Goal: Task Accomplishment & Management: Manage account settings

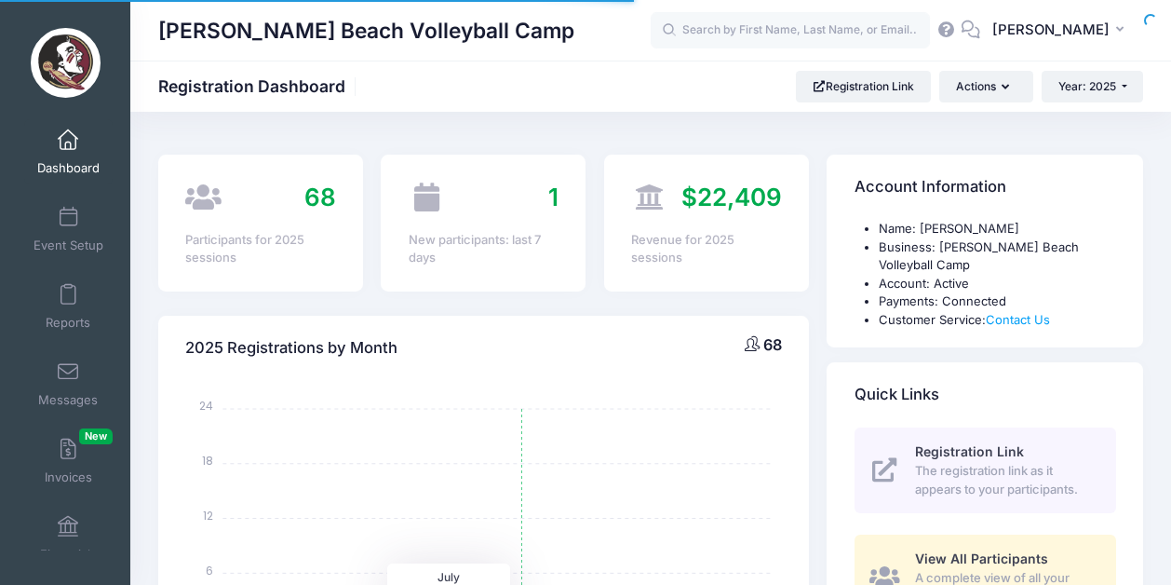
select select
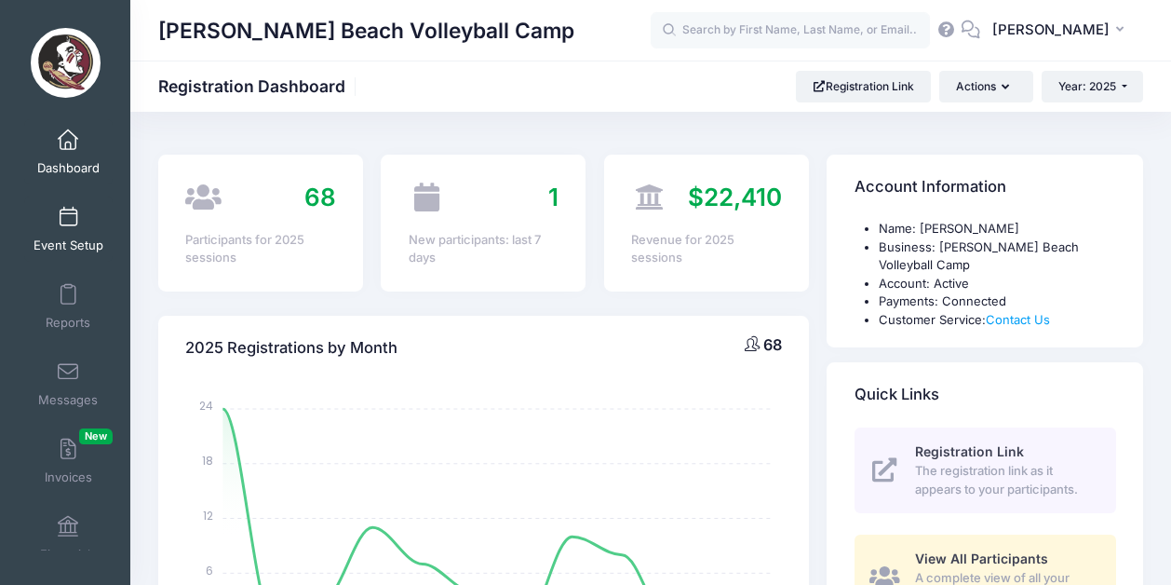
click at [70, 230] on link "Event Setup" at bounding box center [68, 228] width 88 height 65
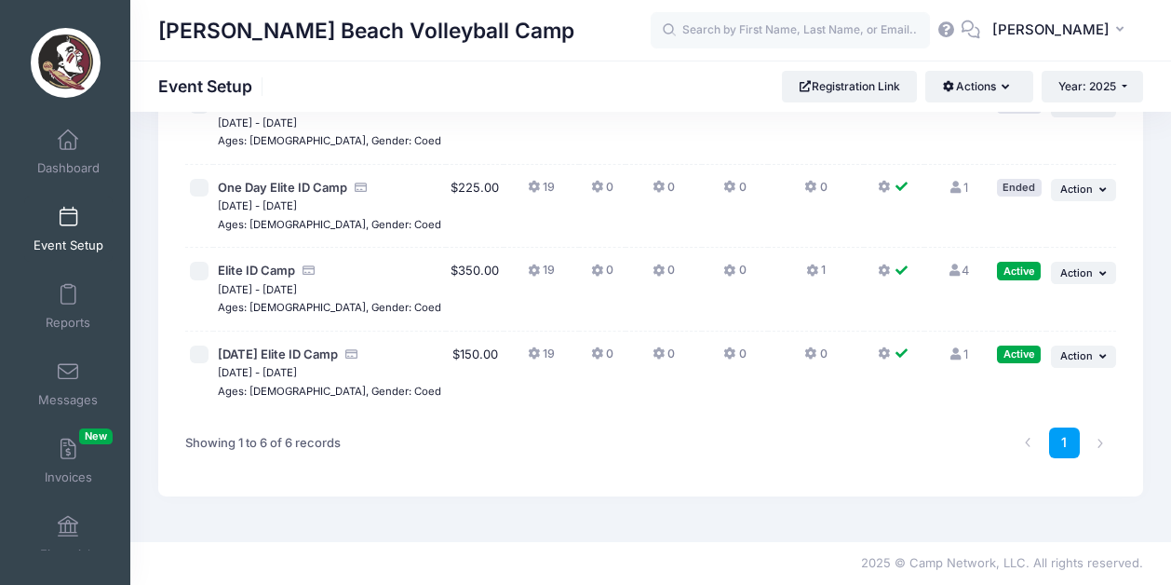
scroll to position [353, 0]
click at [954, 264] on icon at bounding box center [954, 270] width 15 height 12
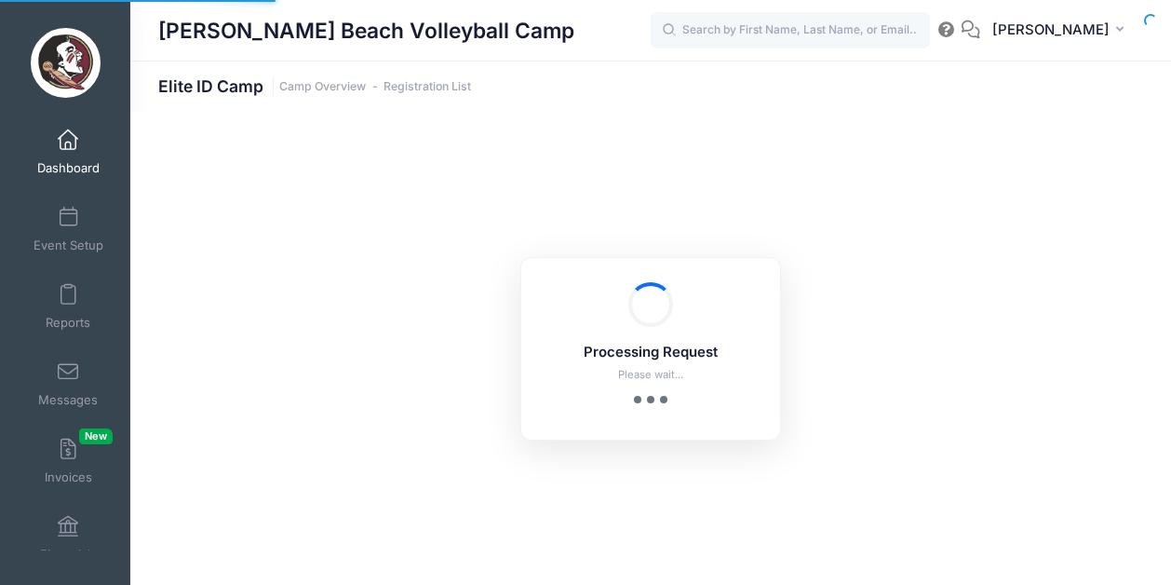
select select "10"
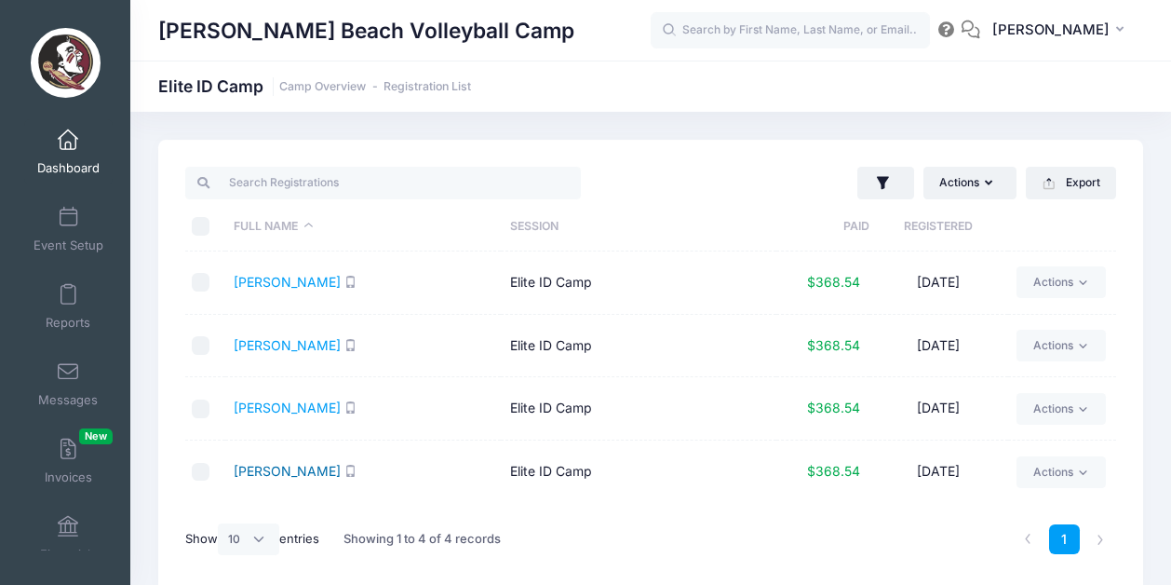
click at [254, 478] on link "Ray, Lia" at bounding box center [287, 471] width 107 height 16
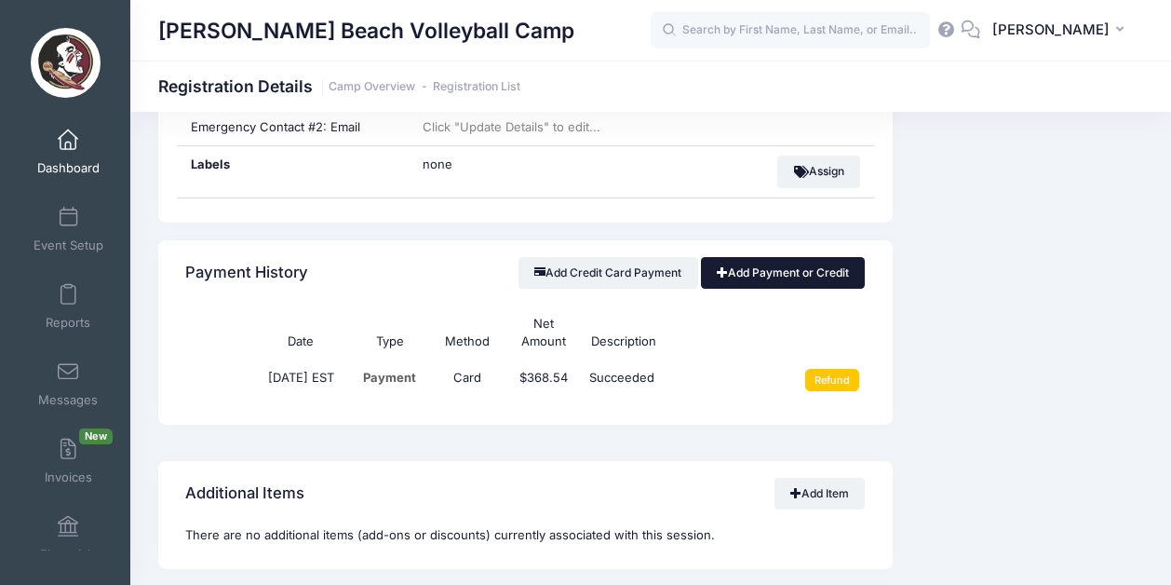
scroll to position [1123, 0]
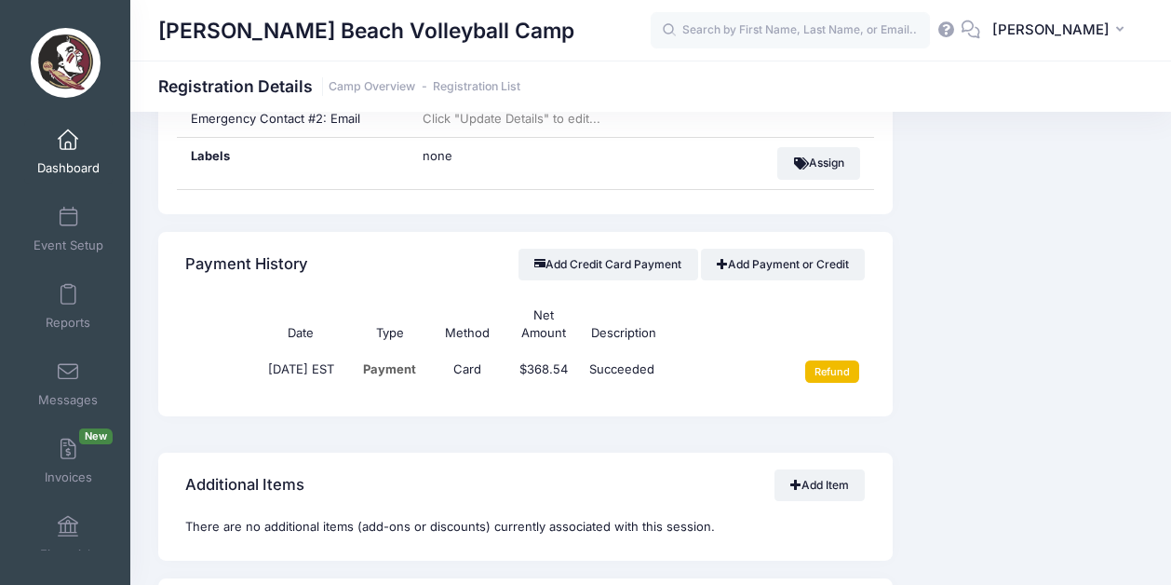
click at [843, 362] on input "Refund" at bounding box center [832, 371] width 55 height 22
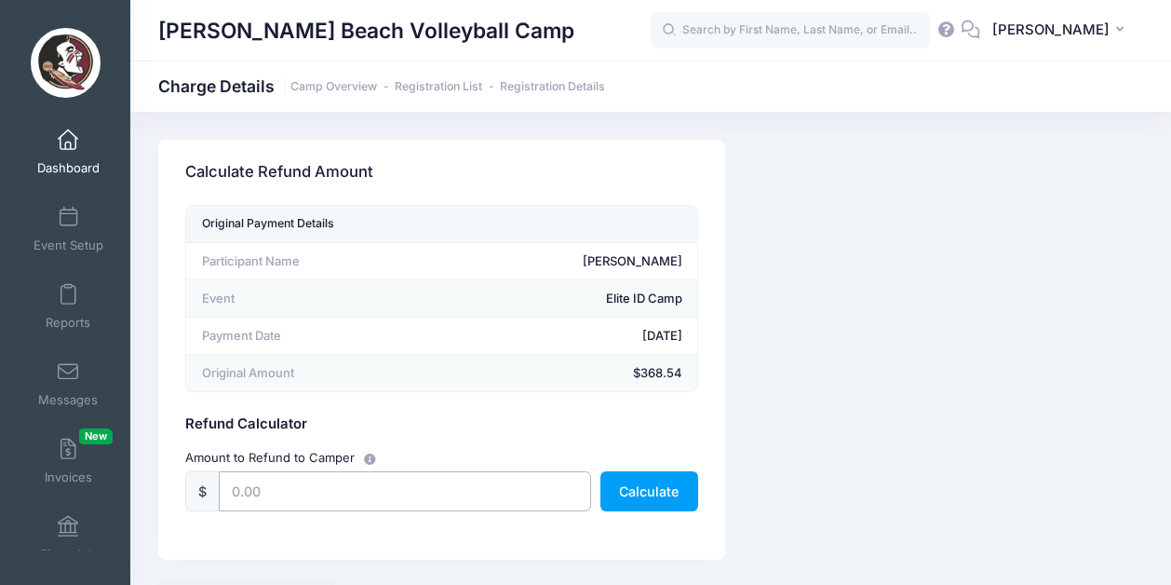
click at [288, 496] on input "text" at bounding box center [405, 491] width 372 height 40
type input "368.54"
click at [609, 528] on div "Original Payment Details Participant Name Lia Ray Event Elite ID Camp Payment D…" at bounding box center [441, 382] width 567 height 355
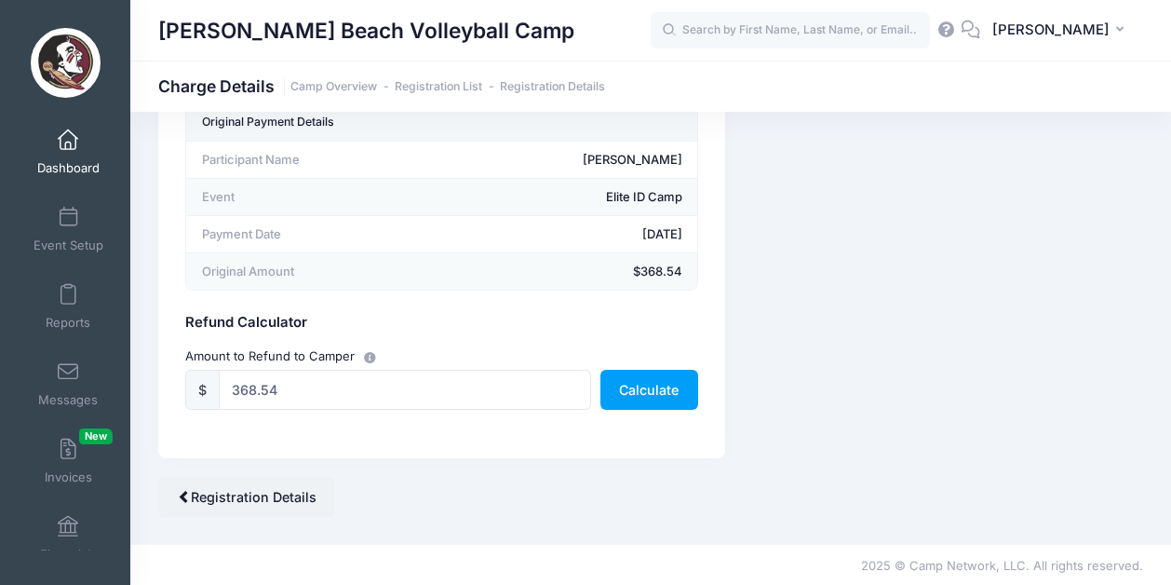
scroll to position [101, 0]
click at [635, 387] on button "Calculate" at bounding box center [649, 390] width 98 height 40
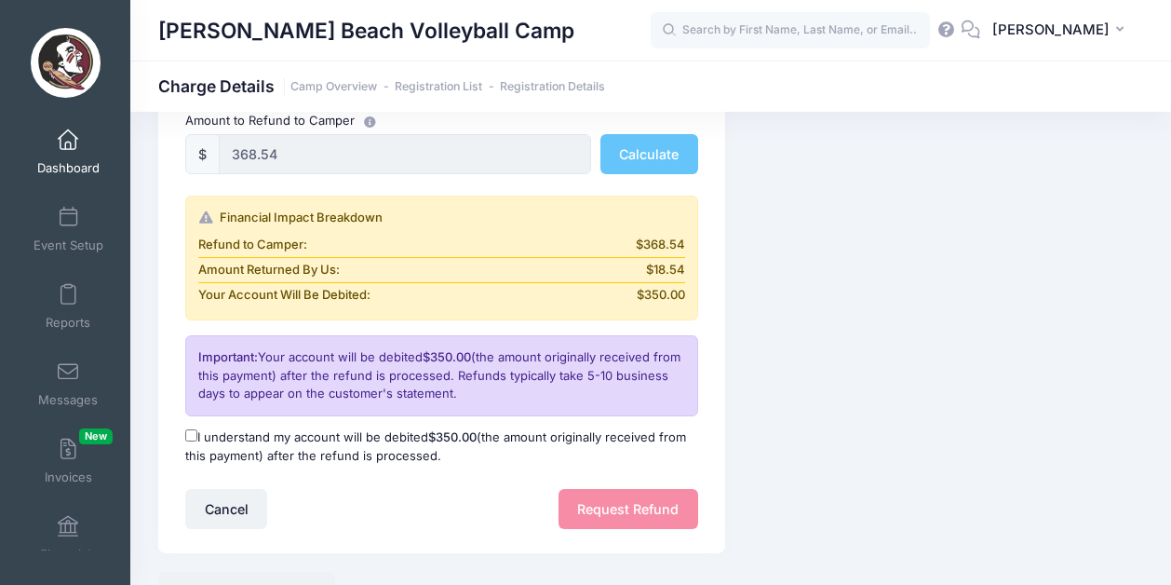
scroll to position [333, 0]
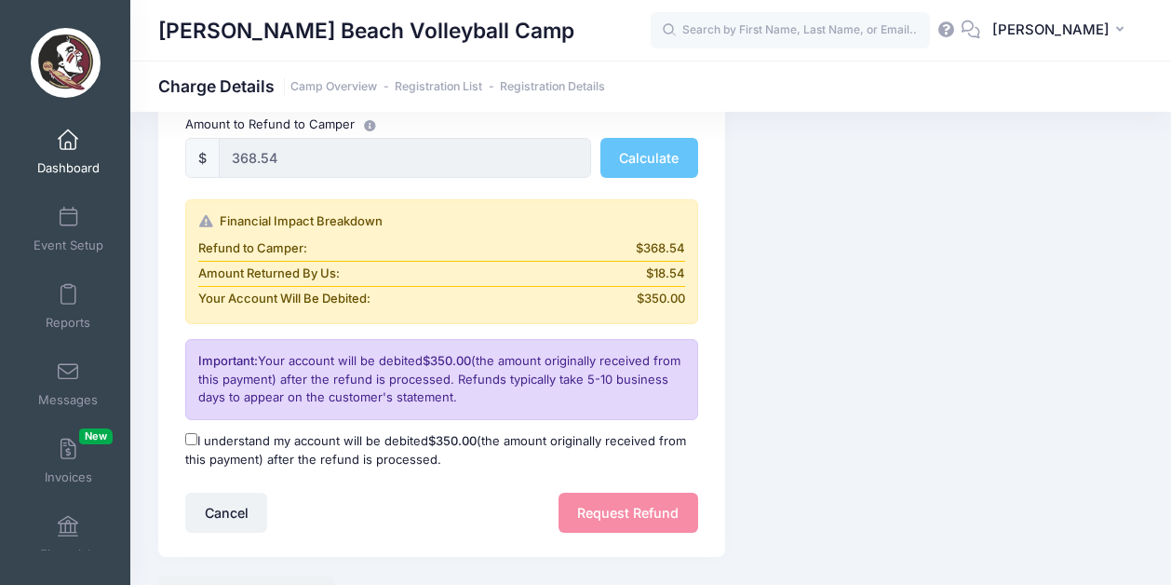
click at [187, 437] on input "I understand my account will be debited $350.00 (the amount originally received…" at bounding box center [191, 439] width 12 height 12
checkbox input "true"
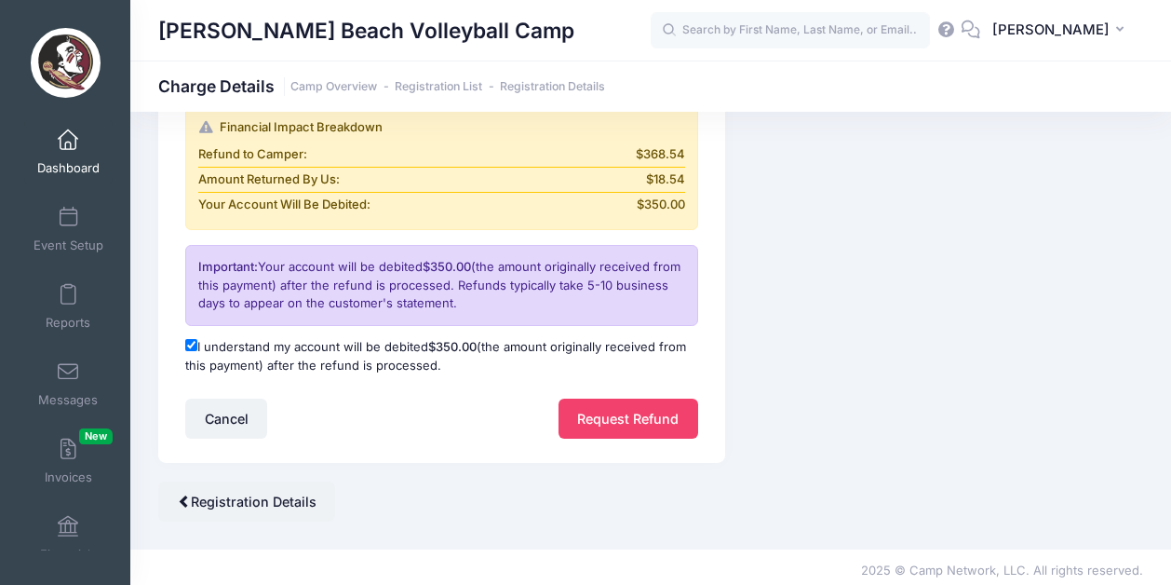
scroll to position [426, 0]
click at [610, 412] on button "Request Refund" at bounding box center [628, 419] width 140 height 40
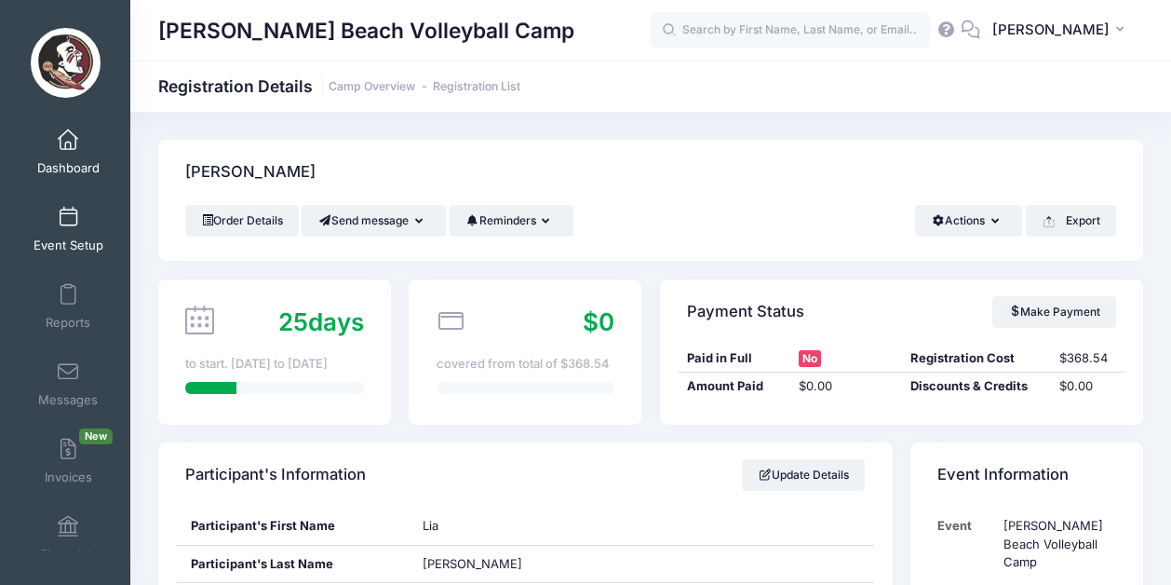
click at [68, 225] on span at bounding box center [68, 218] width 0 height 20
